Goal: Task Accomplishment & Management: Manage account settings

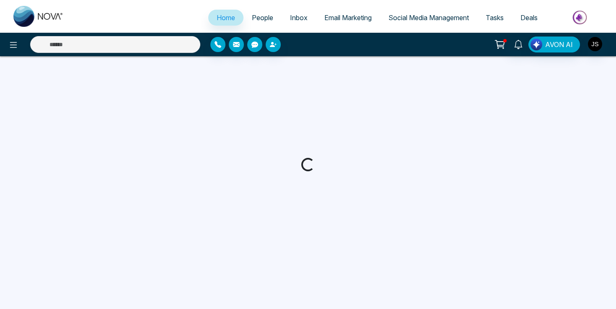
select select "*"
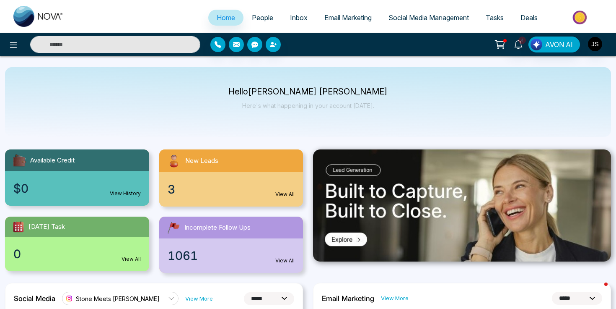
click at [156, 47] on input "text" at bounding box center [115, 44] width 170 height 17
type input "**********"
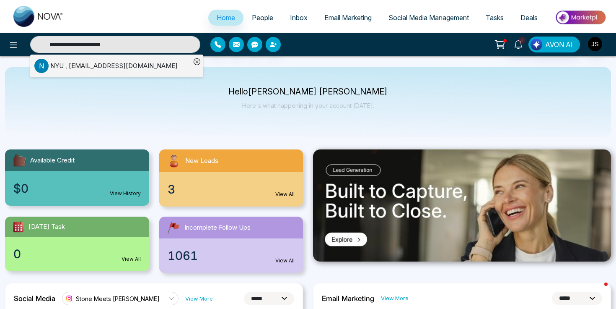
click at [134, 73] on li "N NYU , sps.gradstudents@nyu.edu" at bounding box center [112, 66] width 156 height 23
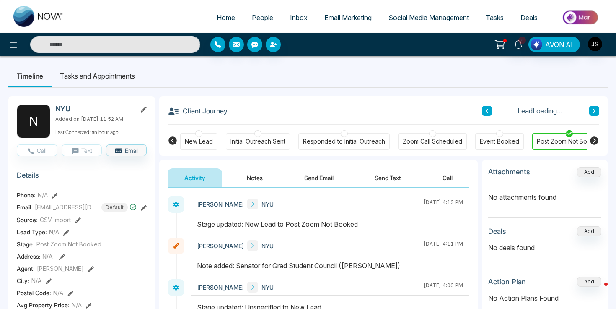
click at [144, 107] on icon at bounding box center [144, 110] width 6 height 6
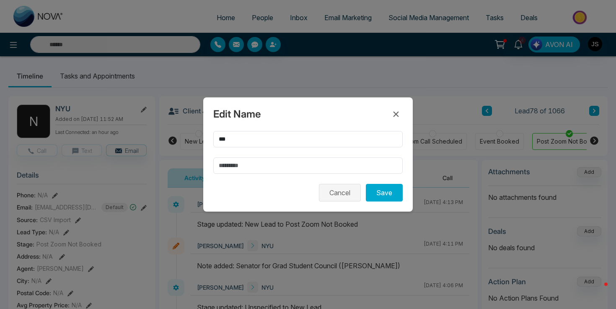
click at [352, 195] on button "Cancel" at bounding box center [340, 193] width 42 height 18
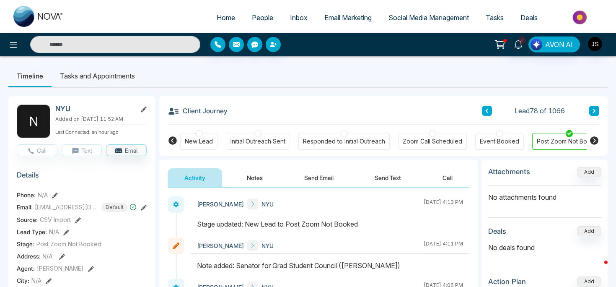
scroll to position [22, 0]
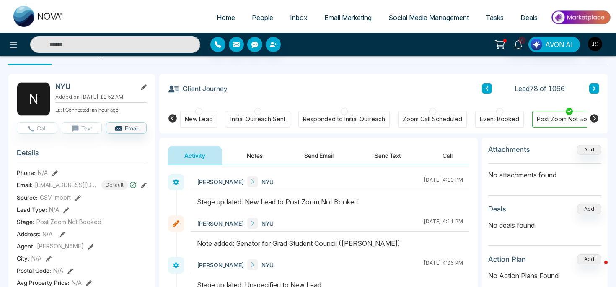
click at [193, 89] on h3 "Client Journey" at bounding box center [198, 88] width 60 height 13
drag, startPoint x: 193, startPoint y: 89, endPoint x: 213, endPoint y: 90, distance: 19.7
click at [213, 90] on h3 "Client Journey" at bounding box center [198, 88] width 60 height 13
click at [144, 84] on icon at bounding box center [144, 87] width 6 height 6
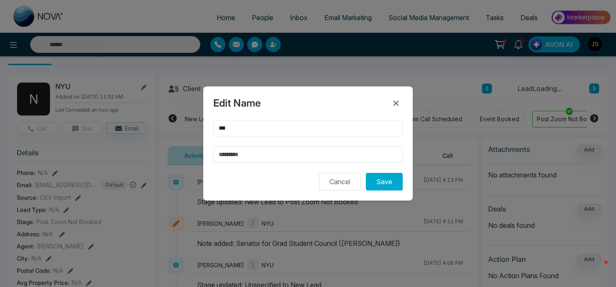
click at [234, 130] on input "***" at bounding box center [308, 128] width 190 height 16
type input "**********"
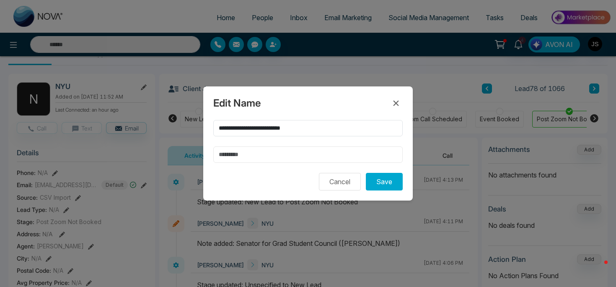
click at [241, 156] on input "text" at bounding box center [308, 154] width 190 height 16
click at [290, 103] on div "Edit Name" at bounding box center [308, 102] width 190 height 13
click at [375, 184] on button "Save" at bounding box center [384, 182] width 37 height 18
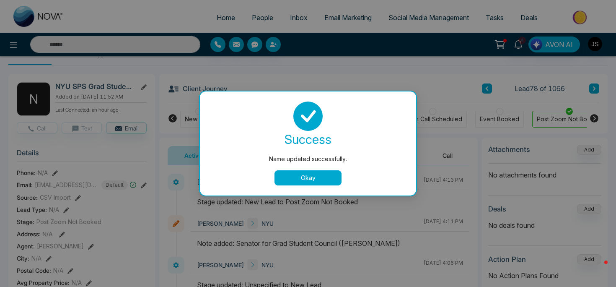
click at [326, 177] on button "Okay" at bounding box center [308, 177] width 67 height 15
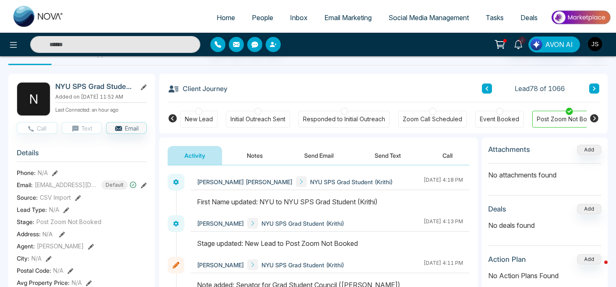
click at [146, 88] on icon at bounding box center [144, 87] width 6 height 6
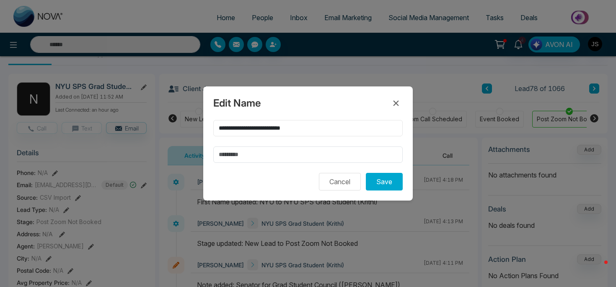
click at [302, 127] on input "**********" at bounding box center [308, 128] width 190 height 16
paste input "**********"
click at [380, 187] on button "Save" at bounding box center [384, 182] width 37 height 18
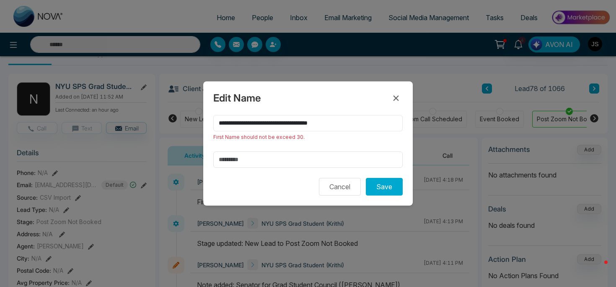
click at [277, 127] on input "**********" at bounding box center [308, 123] width 190 height 16
drag, startPoint x: 286, startPoint y: 125, endPoint x: 362, endPoint y: 122, distance: 76.4
click at [362, 122] on input "**********" at bounding box center [308, 123] width 190 height 16
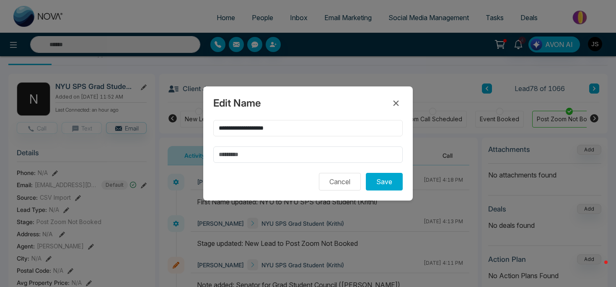
type input "**********"
click at [273, 150] on input "text" at bounding box center [308, 154] width 190 height 16
paste input "**********"
type input "**********"
click at [373, 185] on button "Save" at bounding box center [384, 182] width 37 height 18
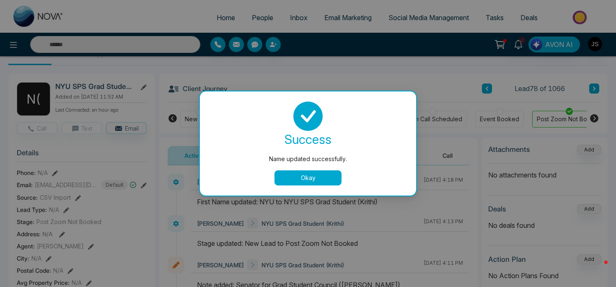
click at [291, 174] on button "Okay" at bounding box center [308, 177] width 67 height 15
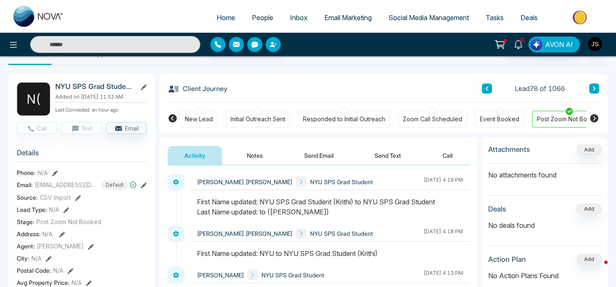
scroll to position [0, 0]
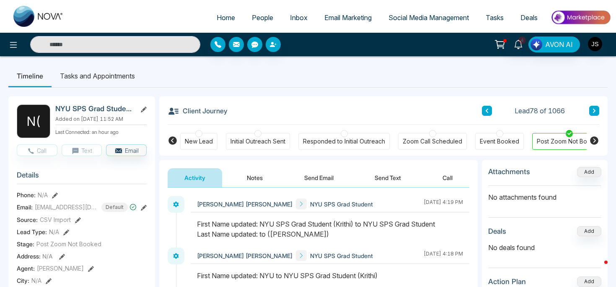
click at [529, 20] on span "Deals" at bounding box center [529, 17] width 17 height 8
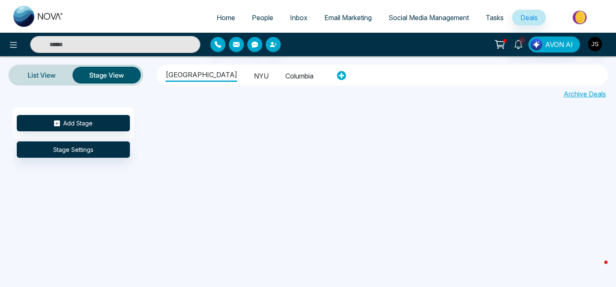
click at [254, 74] on li "NYU" at bounding box center [261, 75] width 15 height 14
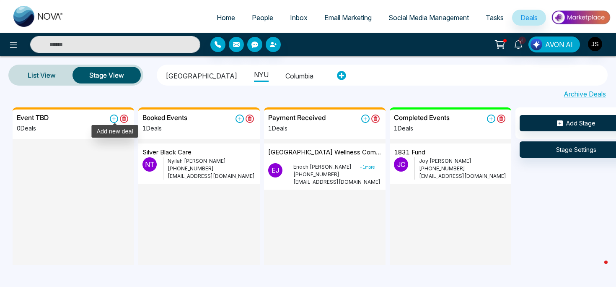
click at [115, 117] on icon at bounding box center [114, 118] width 8 height 8
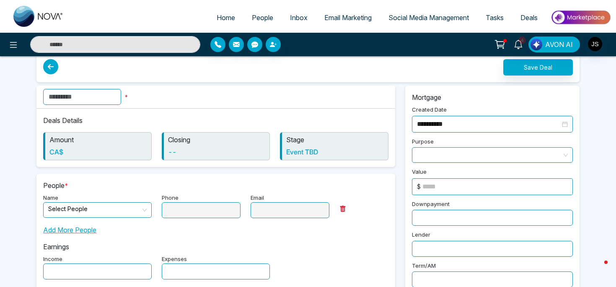
scroll to position [16, 0]
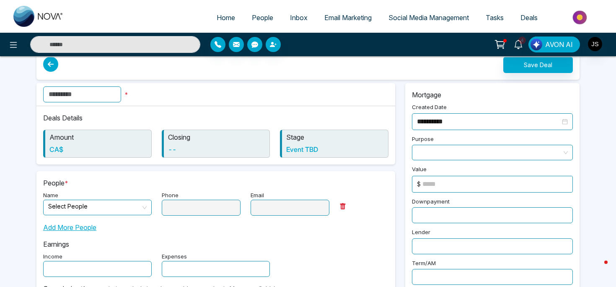
click at [99, 208] on input "search" at bounding box center [94, 206] width 93 height 13
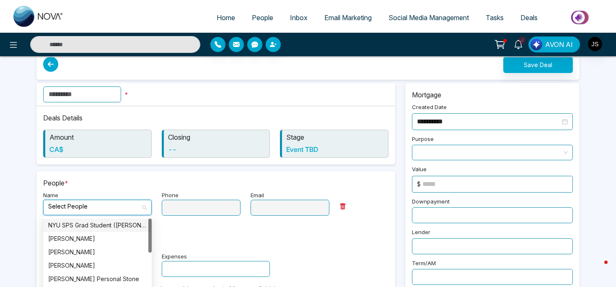
click at [99, 208] on input "search" at bounding box center [94, 206] width 93 height 13
click at [104, 225] on div "NYU SPS Grad Student ([PERSON_NAME])" at bounding box center [97, 225] width 99 height 9
type input "**********"
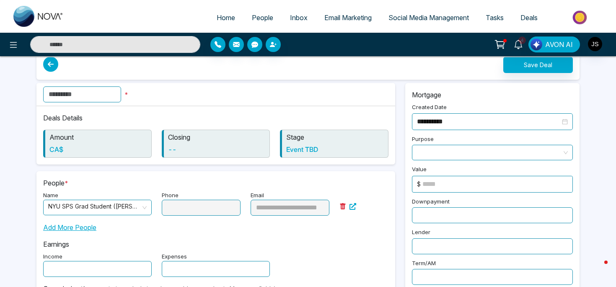
click at [107, 92] on input "text" at bounding box center [82, 94] width 78 height 16
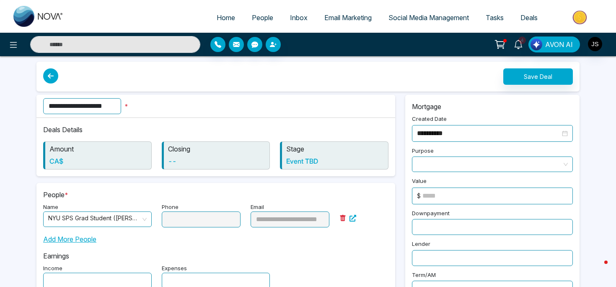
scroll to position [0, 0]
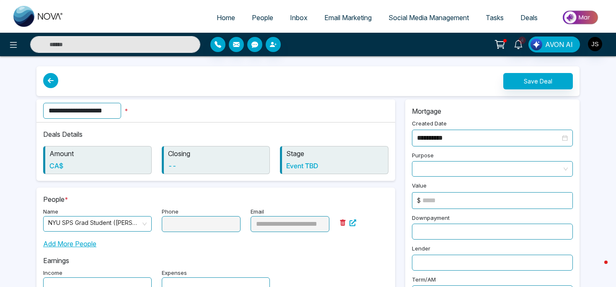
type input "**********"
click at [524, 81] on button "Save Deal" at bounding box center [539, 81] width 70 height 16
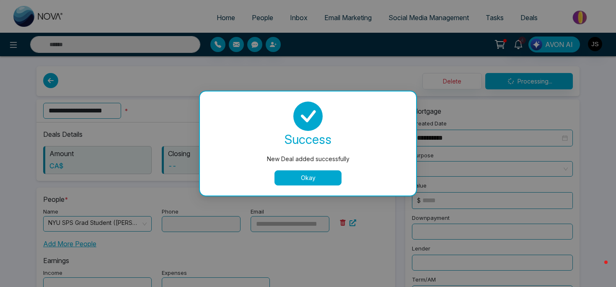
click at [283, 181] on button "Okay" at bounding box center [308, 177] width 67 height 15
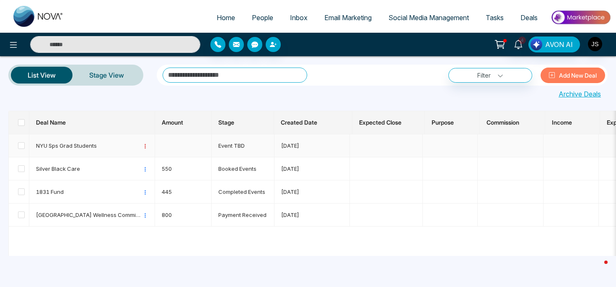
click at [146, 147] on icon at bounding box center [145, 145] width 5 height 5
click at [151, 158] on span "Edit" at bounding box center [175, 160] width 64 height 14
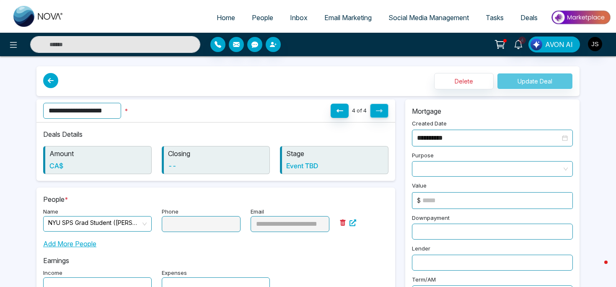
click at [121, 112] on input "**********" at bounding box center [82, 111] width 78 height 16
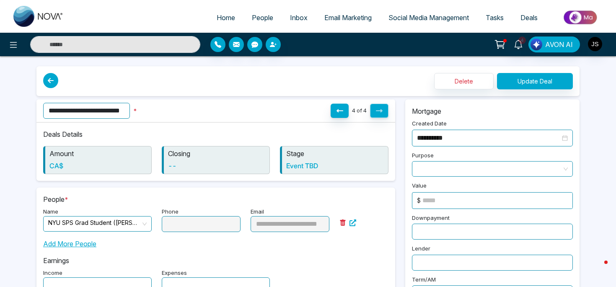
type input "**********"
click at [528, 81] on button "Update Deal" at bounding box center [535, 81] width 76 height 16
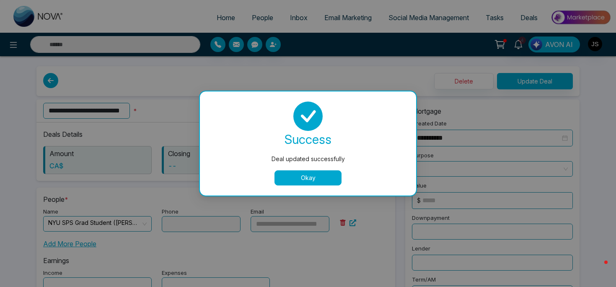
click at [304, 177] on button "Okay" at bounding box center [308, 177] width 67 height 15
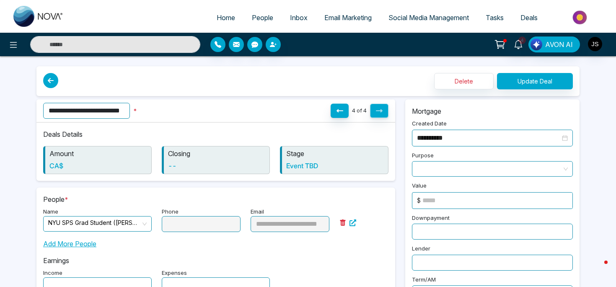
click at [601, 94] on div "**********" at bounding box center [308, 257] width 616 height 514
click at [226, 75] on div "Delete Update Deal" at bounding box center [307, 81] width 543 height 30
click at [530, 23] on link "Deals" at bounding box center [529, 18] width 34 height 16
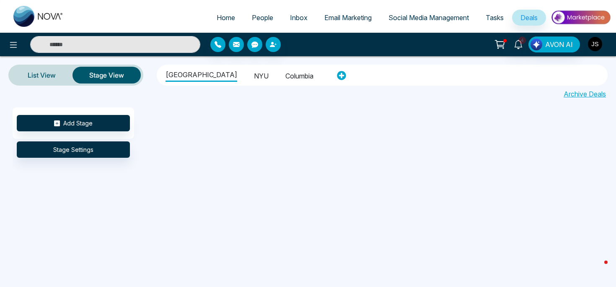
click at [599, 47] on img "button" at bounding box center [595, 44] width 14 height 14
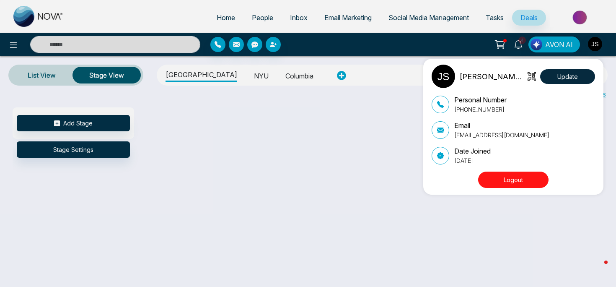
click at [261, 89] on div "Jackson Stone Update Personal Number +17817740049 Email support@stonemeetsclay.…" at bounding box center [308, 143] width 616 height 287
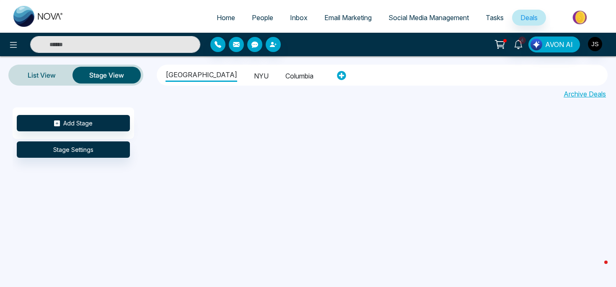
click at [254, 74] on li "NYU" at bounding box center [261, 75] width 15 height 14
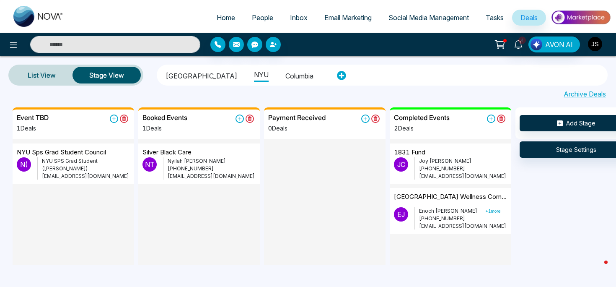
click at [599, 43] on img "button" at bounding box center [595, 44] width 14 height 14
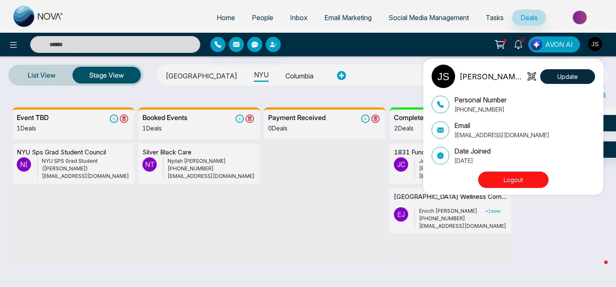
click at [514, 181] on button "Logout" at bounding box center [513, 179] width 70 height 16
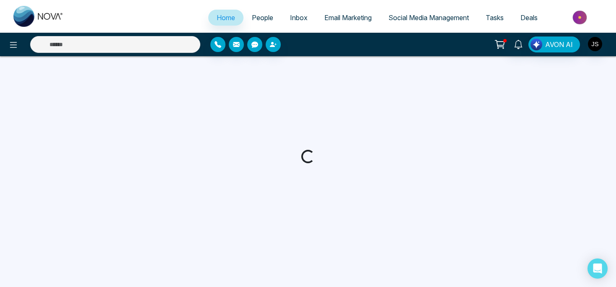
select select "*"
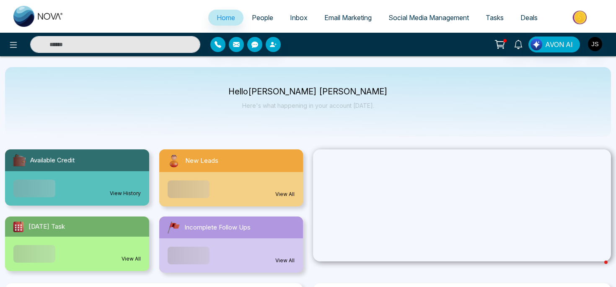
click at [523, 13] on span "Deals" at bounding box center [529, 17] width 17 height 8
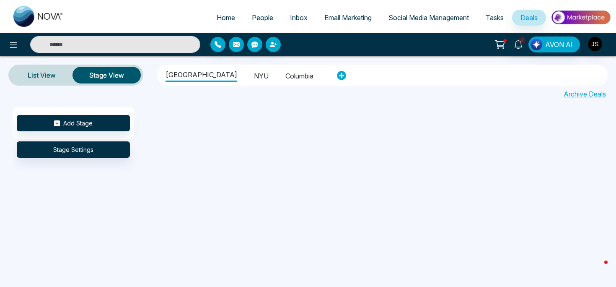
click at [254, 76] on li "NYU" at bounding box center [261, 75] width 15 height 14
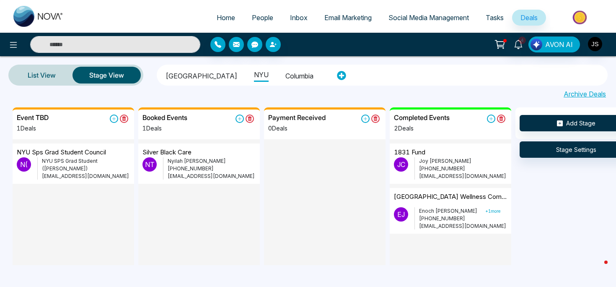
click at [93, 159] on p "NYU SPS Grad Student ([PERSON_NAME])" at bounding box center [86, 164] width 88 height 15
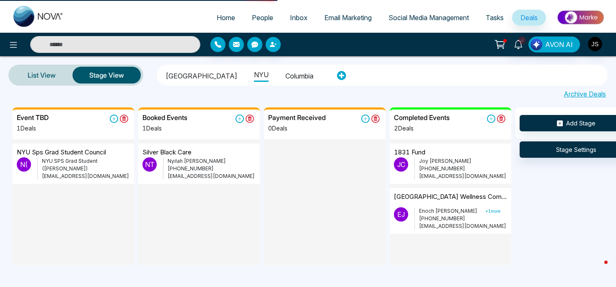
click at [106, 151] on p "NYU Sps Grad Student Council" at bounding box center [61, 153] width 89 height 10
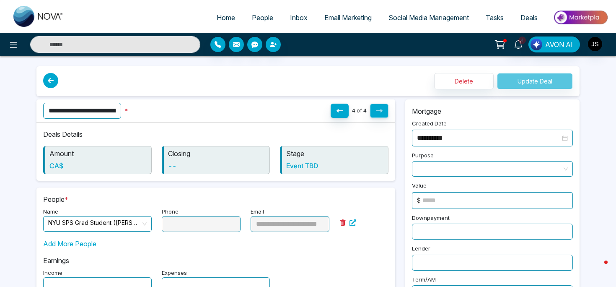
click at [55, 113] on input "**********" at bounding box center [82, 111] width 78 height 16
click at [73, 107] on input "**********" at bounding box center [82, 111] width 78 height 16
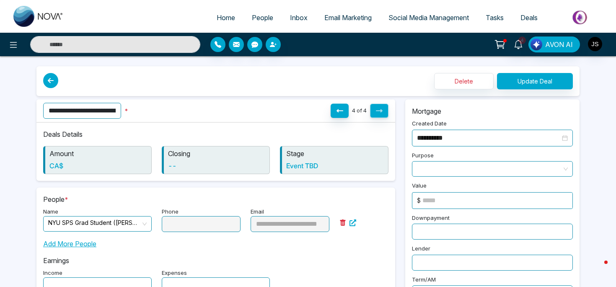
click at [58, 110] on input "**********" at bounding box center [82, 111] width 78 height 16
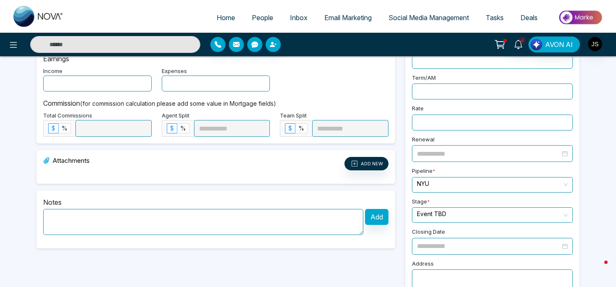
scroll to position [222, 0]
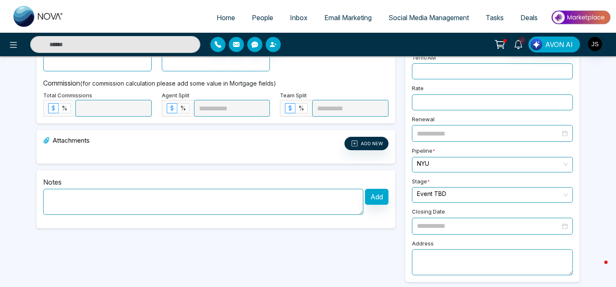
type input "**********"
click at [129, 200] on textarea at bounding box center [203, 202] width 320 height 26
click at [65, 200] on textarea at bounding box center [203, 202] width 320 height 26
click at [46, 194] on textarea at bounding box center [203, 202] width 320 height 26
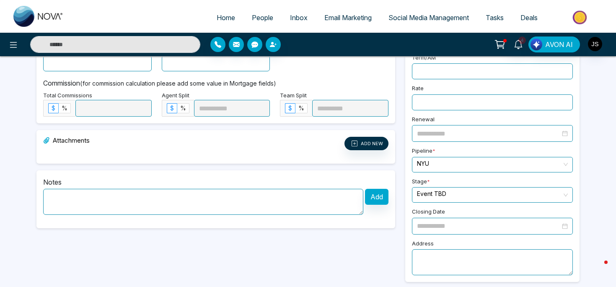
click at [50, 196] on textarea at bounding box center [203, 202] width 320 height 26
click at [56, 199] on textarea at bounding box center [203, 202] width 320 height 26
click at [50, 203] on textarea at bounding box center [203, 202] width 320 height 26
click at [54, 203] on textarea at bounding box center [203, 202] width 320 height 26
click at [54, 198] on textarea at bounding box center [203, 202] width 320 height 26
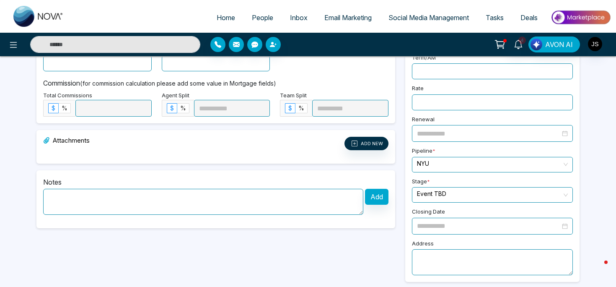
click at [54, 201] on textarea at bounding box center [203, 202] width 320 height 26
click at [44, 201] on textarea at bounding box center [203, 202] width 320 height 26
click at [49, 201] on textarea at bounding box center [203, 202] width 320 height 26
click at [51, 199] on textarea at bounding box center [203, 202] width 320 height 26
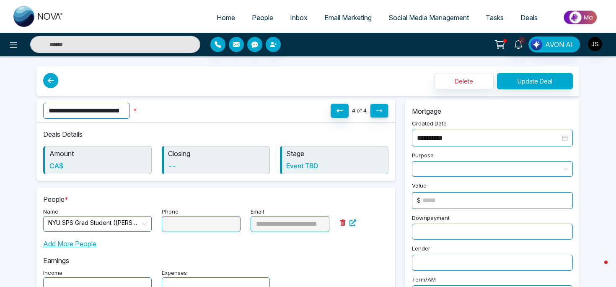
click at [47, 82] on icon at bounding box center [50, 80] width 15 height 15
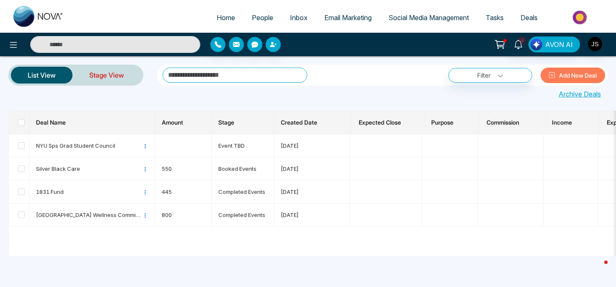
click at [95, 69] on link "Stage View" at bounding box center [107, 75] width 68 height 20
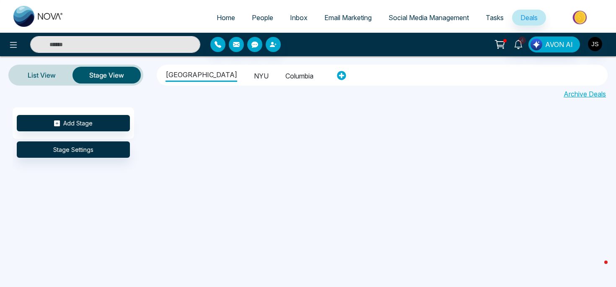
click at [254, 76] on li "NYU" at bounding box center [261, 75] width 15 height 14
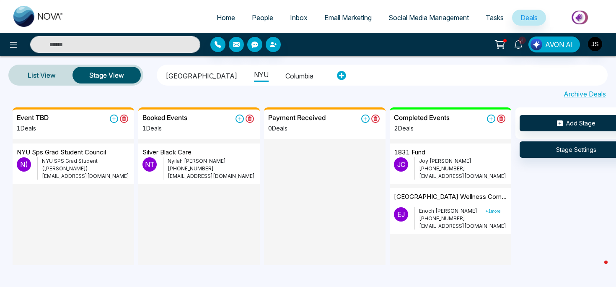
click at [210, 161] on p "[PERSON_NAME]" at bounding box center [212, 161] width 88 height 8
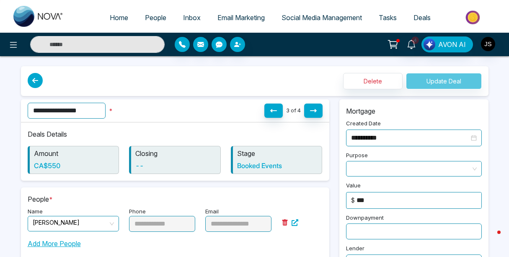
click at [197, 95] on div "Delete Update Deal" at bounding box center [255, 81] width 468 height 30
click at [31, 78] on icon at bounding box center [35, 80] width 15 height 15
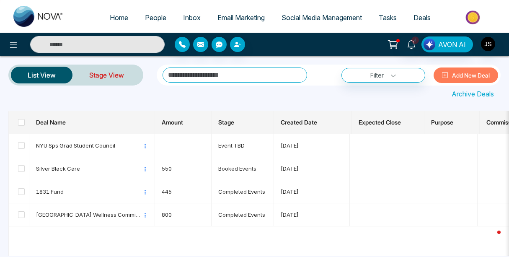
click at [114, 83] on link "Stage View" at bounding box center [107, 75] width 68 height 20
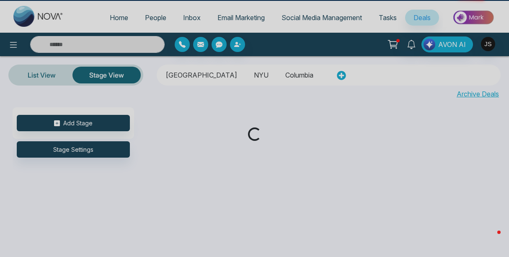
click at [111, 75] on div "Loading..." at bounding box center [254, 128] width 509 height 257
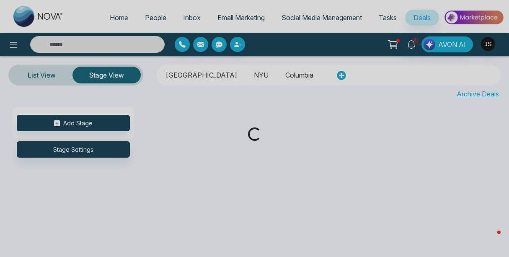
click at [254, 75] on li "NYU" at bounding box center [261, 74] width 15 height 14
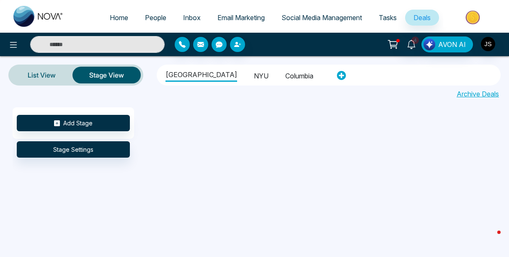
click at [254, 75] on li "NYU" at bounding box center [261, 75] width 15 height 14
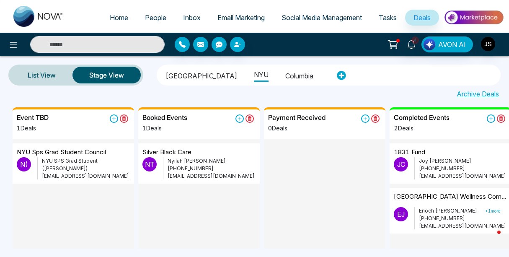
click at [197, 77] on li "[GEOGRAPHIC_DATA]" at bounding box center [202, 75] width 72 height 14
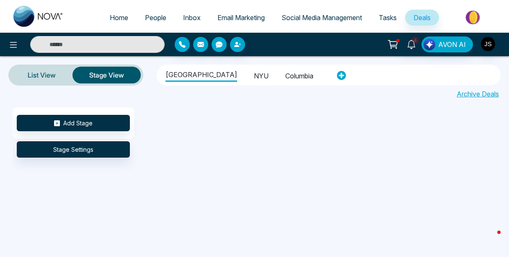
click at [254, 79] on li "NYU" at bounding box center [261, 75] width 15 height 14
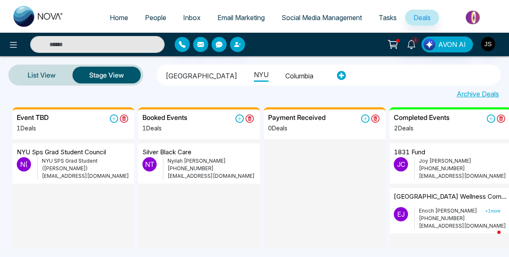
click at [329, 168] on div at bounding box center [325, 177] width 122 height 77
click at [208, 159] on p "[PERSON_NAME]" at bounding box center [212, 161] width 88 height 8
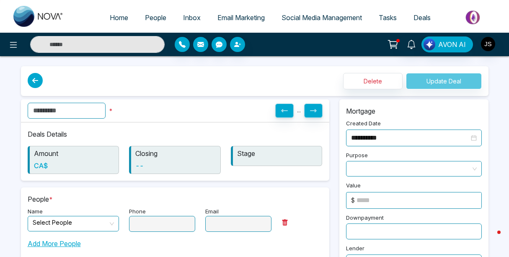
type input "**********"
type input "*"
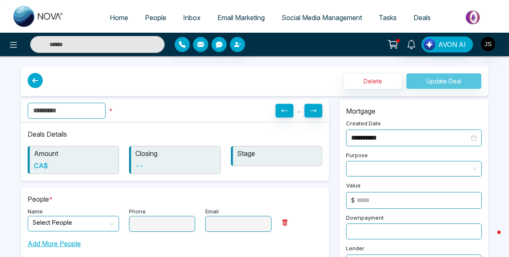
type input "**********"
type input "***"
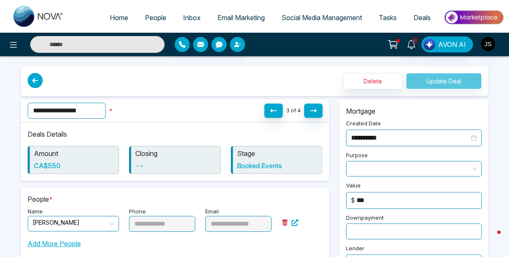
click at [34, 108] on input "**********" at bounding box center [67, 111] width 78 height 16
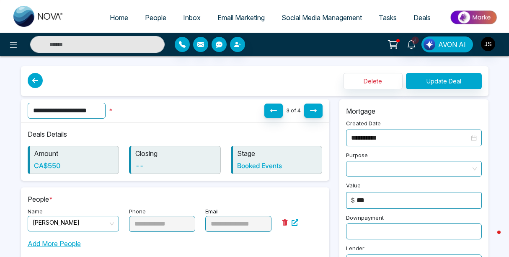
type input "**********"
click at [430, 77] on button "Update Deal" at bounding box center [444, 81] width 76 height 16
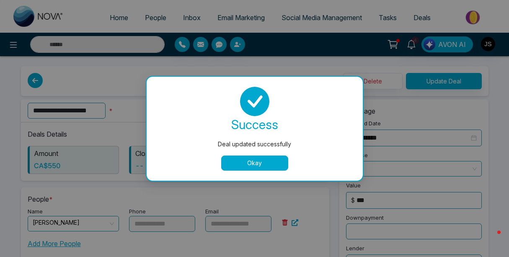
click at [268, 163] on button "Okay" at bounding box center [254, 163] width 67 height 15
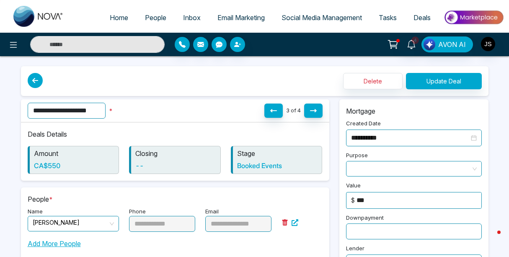
click at [32, 76] on icon at bounding box center [35, 80] width 15 height 15
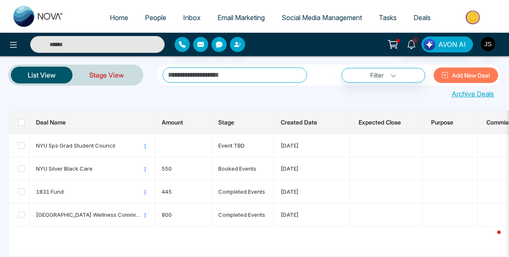
click at [105, 76] on link "Stage View" at bounding box center [107, 75] width 68 height 20
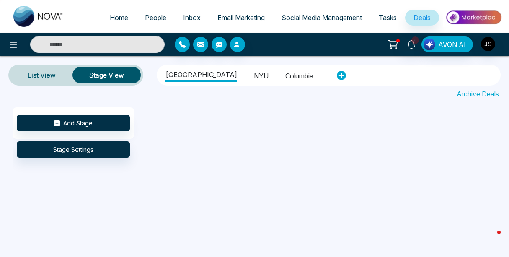
click at [254, 79] on li "NYU" at bounding box center [261, 75] width 15 height 14
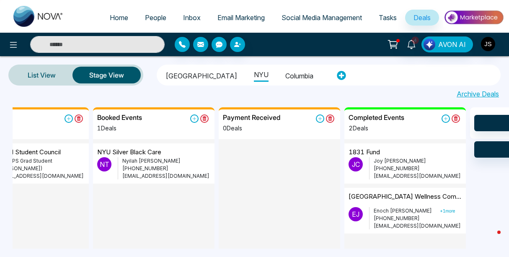
scroll to position [0, 46]
click at [394, 151] on div "1831 Fund" at bounding box center [404, 153] width 113 height 10
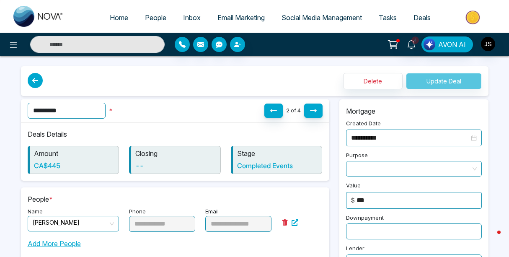
click at [31, 111] on input "*********" at bounding box center [67, 111] width 78 height 16
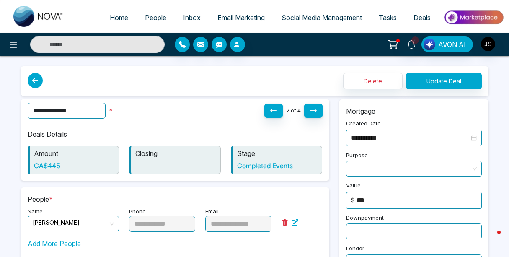
type input "**********"
click at [459, 81] on button "Update Deal" at bounding box center [444, 81] width 76 height 16
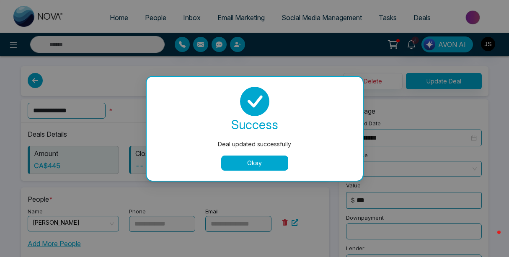
click at [251, 164] on button "Okay" at bounding box center [254, 163] width 67 height 15
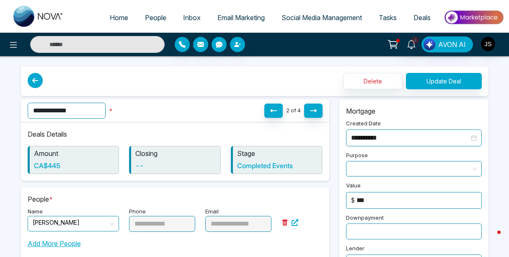
click at [25, 83] on div "Delete Update Deal" at bounding box center [255, 81] width 468 height 30
click at [32, 82] on icon at bounding box center [35, 80] width 15 height 15
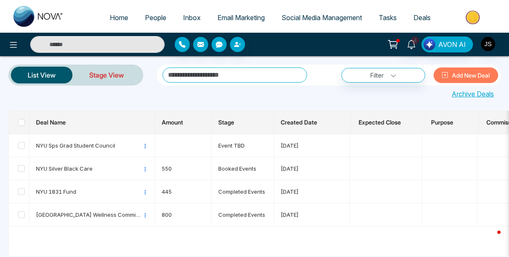
click at [108, 78] on link "Stage View" at bounding box center [107, 75] width 68 height 20
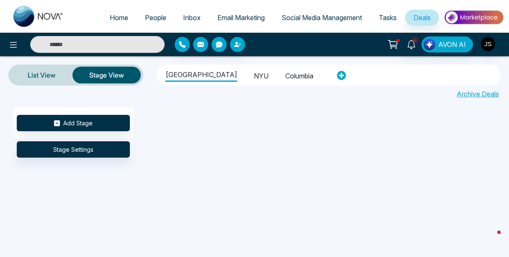
click at [254, 76] on li "NYU" at bounding box center [261, 75] width 15 height 14
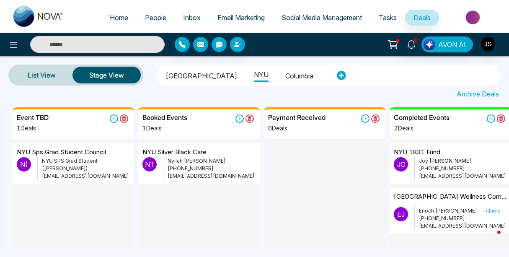
click at [438, 162] on p "[PERSON_NAME]" at bounding box center [463, 161] width 88 height 8
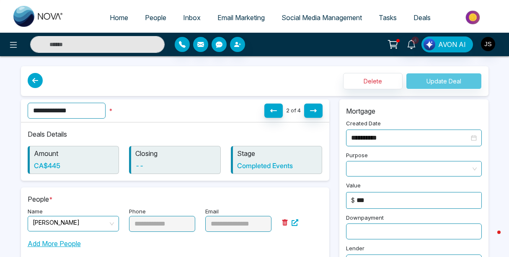
click at [154, 22] on link "People" at bounding box center [156, 18] width 38 height 16
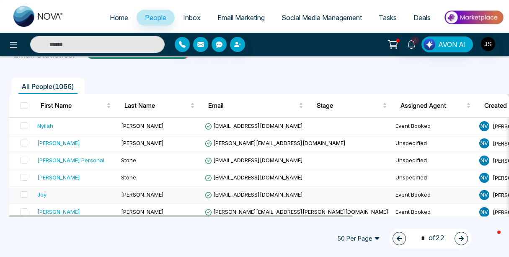
scroll to position [92, 0]
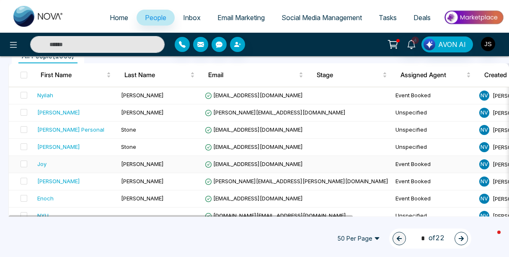
click at [45, 164] on div "Joy" at bounding box center [41, 164] width 9 height 8
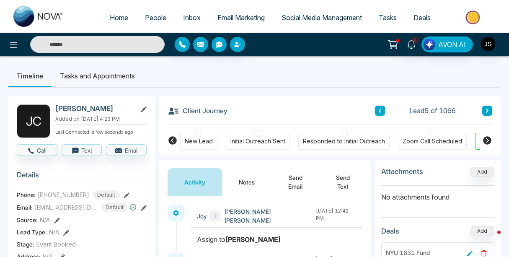
click at [486, 138] on icon at bounding box center [487, 140] width 8 height 8
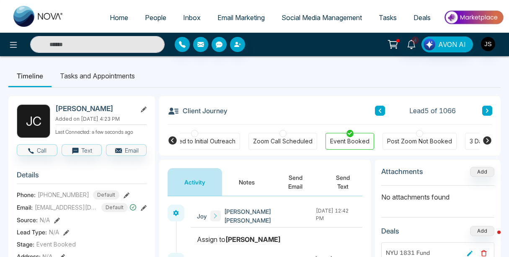
click at [486, 138] on icon at bounding box center [487, 140] width 8 height 8
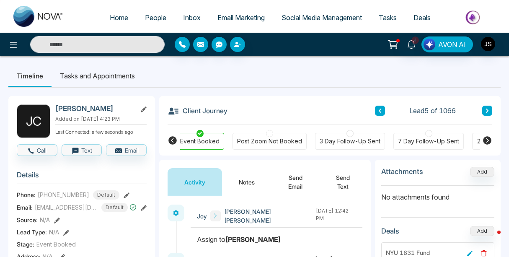
click at [488, 140] on icon at bounding box center [488, 140] width 10 height 10
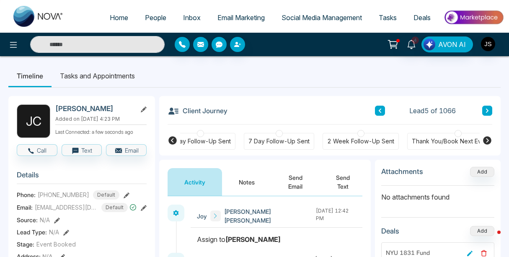
click at [488, 140] on icon at bounding box center [488, 140] width 10 height 10
click at [336, 140] on div "Thank You/Book Next Event Sent" at bounding box center [308, 141] width 93 height 8
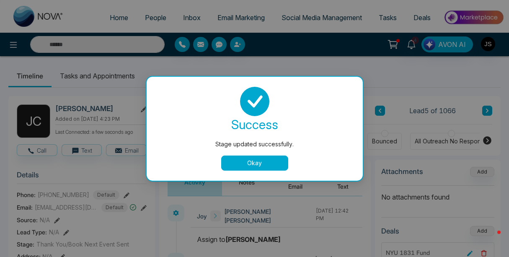
click at [267, 163] on button "Okay" at bounding box center [254, 163] width 67 height 15
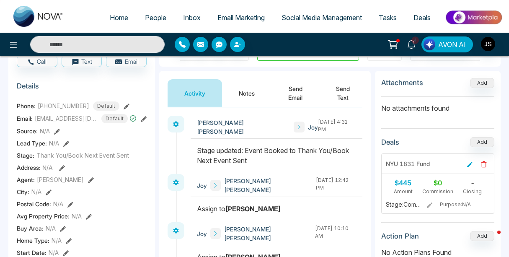
scroll to position [0, 0]
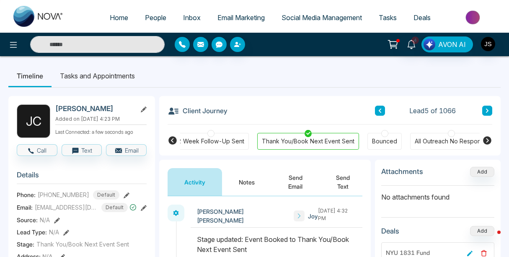
click at [312, 106] on div "Client Journey Lead 5 of 1066" at bounding box center [330, 110] width 325 height 29
click at [102, 21] on link "Home" at bounding box center [118, 18] width 35 height 16
select select "*"
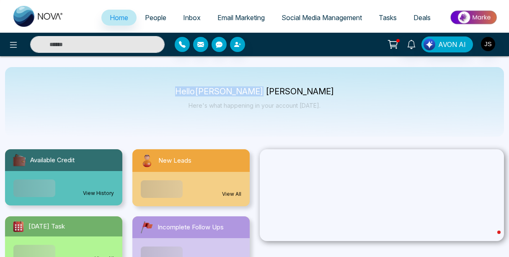
drag, startPoint x: 218, startPoint y: 88, endPoint x: 314, endPoint y: 91, distance: 96.5
click at [314, 91] on p "Hello [PERSON_NAME] [PERSON_NAME]" at bounding box center [254, 91] width 159 height 7
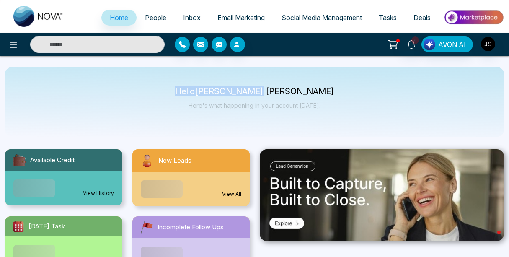
click at [306, 91] on p "Hello [PERSON_NAME] [PERSON_NAME]" at bounding box center [254, 91] width 159 height 7
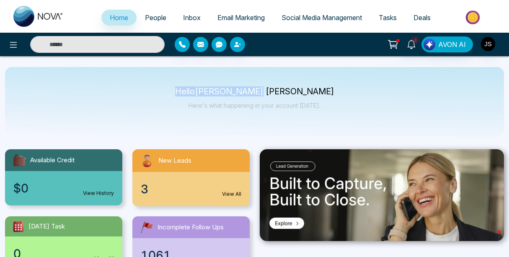
drag, startPoint x: 306, startPoint y: 91, endPoint x: 192, endPoint y: 91, distance: 113.2
click at [192, 91] on p "Hello [PERSON_NAME] [PERSON_NAME]" at bounding box center [254, 91] width 159 height 7
drag, startPoint x: 192, startPoint y: 91, endPoint x: 320, endPoint y: 86, distance: 128.0
click at [320, 86] on div "Hello [PERSON_NAME] [PERSON_NAME] Here's what happening in your account [DATE]." at bounding box center [254, 102] width 499 height 70
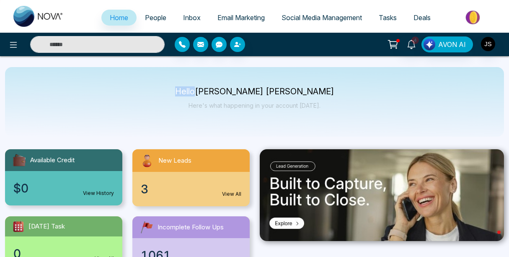
click at [320, 86] on div "Hello [PERSON_NAME] [PERSON_NAME] Here's what happening in your account [DATE]." at bounding box center [254, 102] width 499 height 70
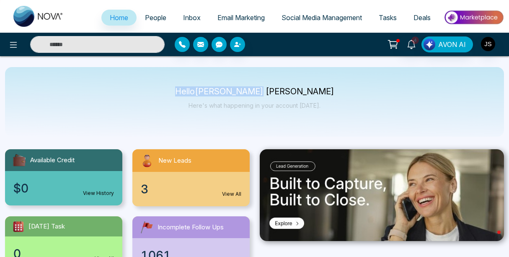
drag, startPoint x: 303, startPoint y: 94, endPoint x: 130, endPoint y: 94, distance: 172.8
click at [130, 94] on div "Hello [PERSON_NAME] [PERSON_NAME] Here's what happening in your account [DATE]." at bounding box center [254, 102] width 499 height 70
click at [419, 45] on link "4" at bounding box center [412, 43] width 20 height 15
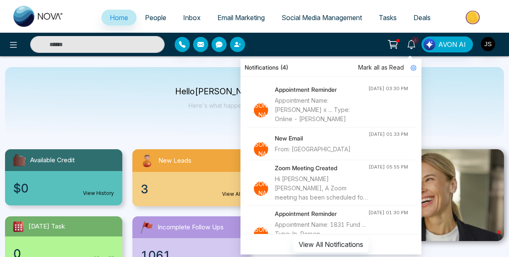
click at [178, 102] on div "Hello [PERSON_NAME] [PERSON_NAME] Here's what happening in your account [DATE]." at bounding box center [254, 102] width 499 height 70
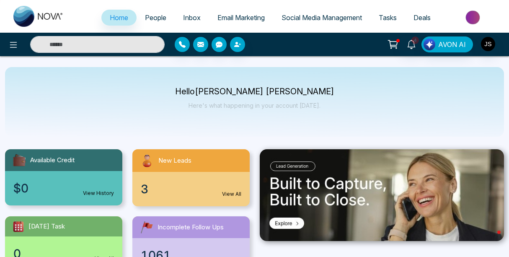
click at [251, 18] on span "Email Marketing" at bounding box center [241, 17] width 47 height 8
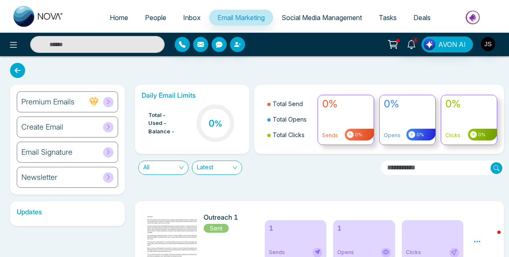
scroll to position [54, 0]
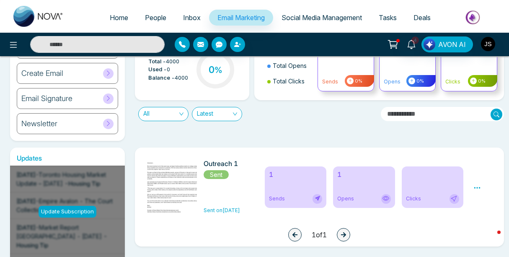
click at [480, 184] on icon at bounding box center [478, 188] width 8 height 8
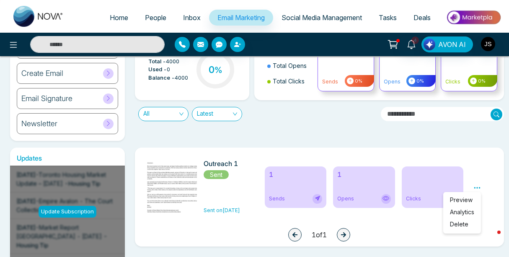
click at [450, 138] on div "Daily Email Limits Total - 4000 Used - 0 Balance - 4000 0 % Total Send Total Op…" at bounding box center [317, 86] width 374 height 110
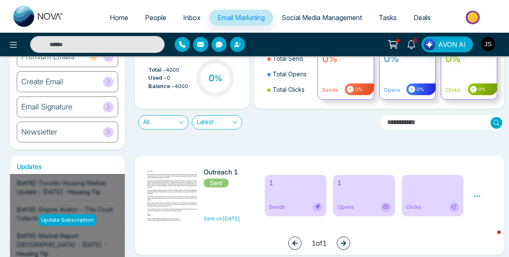
scroll to position [44, 0]
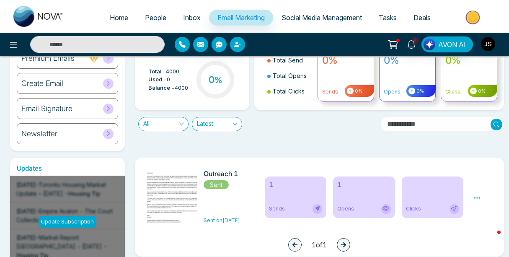
click at [178, 21] on link "Inbox" at bounding box center [192, 18] width 34 height 16
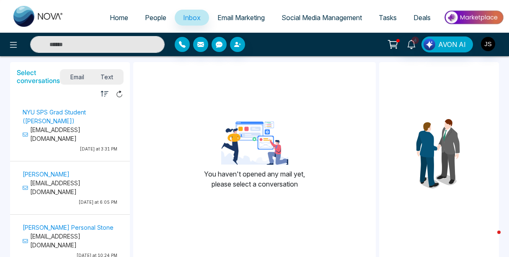
click at [261, 48] on div at bounding box center [233, 44] width 117 height 15
click at [231, 76] on div "You haven't opened any mail yet, please select a conversation" at bounding box center [254, 159] width 243 height 180
click at [243, 10] on link "Email Marketing" at bounding box center [241, 18] width 64 height 16
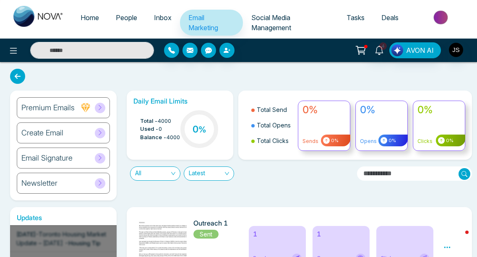
scroll to position [38, 0]
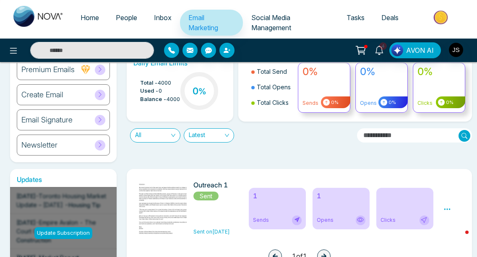
click at [236, 119] on div "Total Send Total Opens Total Clicks 0% Sends 0% 0% Opens 0% 0% Clicks 0%" at bounding box center [354, 86] width 243 height 69
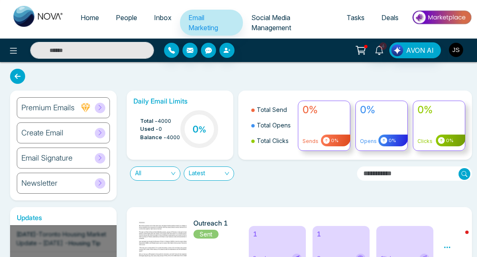
click at [454, 48] on img "button" at bounding box center [456, 50] width 14 height 14
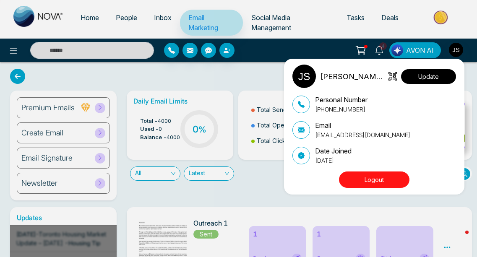
click at [434, 80] on button "Update" at bounding box center [428, 76] width 55 height 15
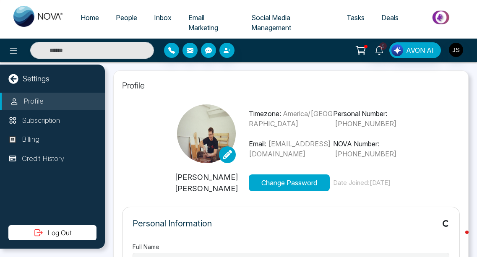
type input "**********"
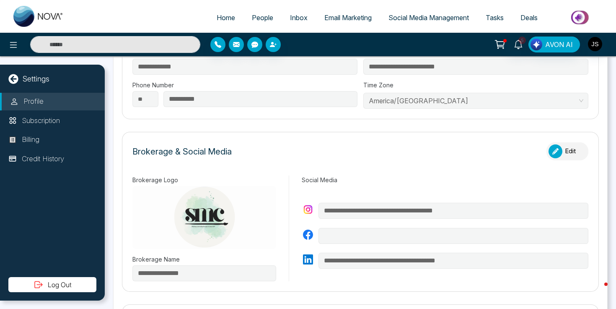
scroll to position [132, 0]
